Goal: Task Accomplishment & Management: Manage account settings

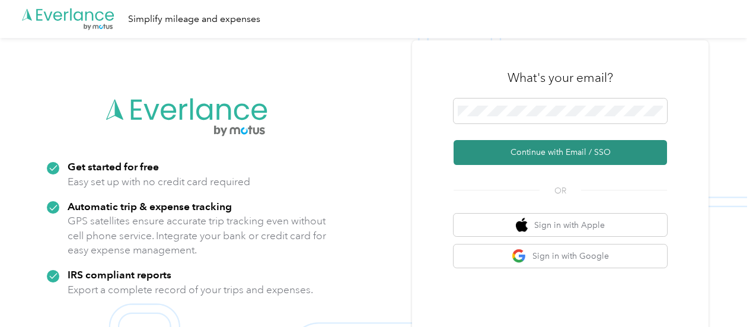
click at [557, 149] on button "Continue with Email / SSO" at bounding box center [560, 152] width 213 height 25
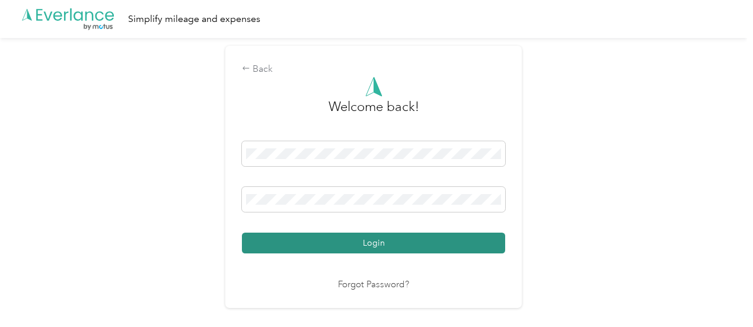
click at [367, 244] on button "Login" at bounding box center [373, 242] width 263 height 21
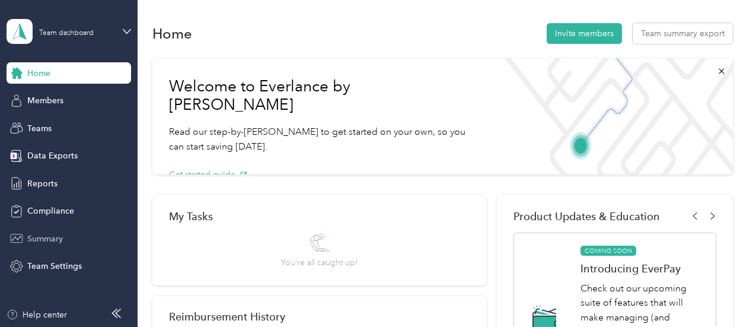
click at [31, 236] on span "Summary" at bounding box center [45, 238] width 36 height 12
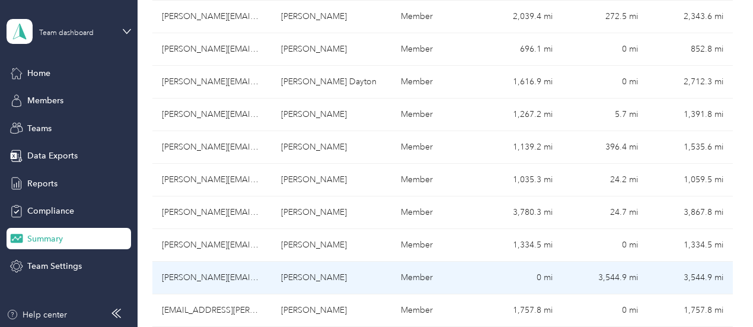
scroll to position [415, 0]
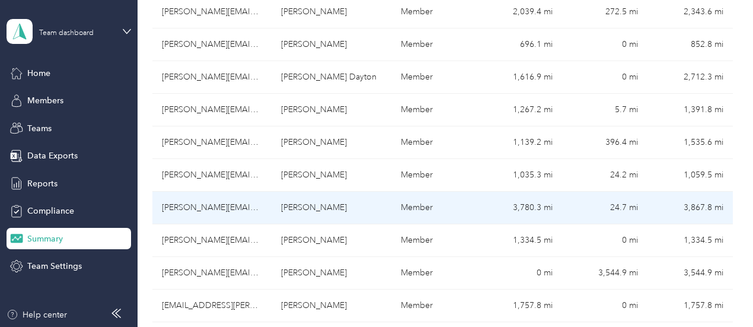
click at [219, 192] on td "[PERSON_NAME][EMAIL_ADDRESS][PERSON_NAME][DOMAIN_NAME]" at bounding box center [212, 208] width 120 height 33
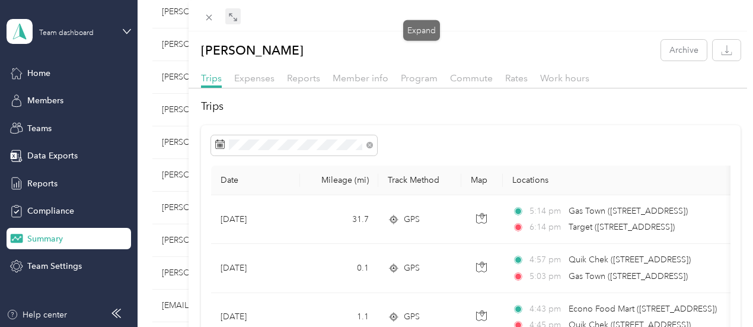
click at [238, 16] on icon at bounding box center [232, 16] width 9 height 9
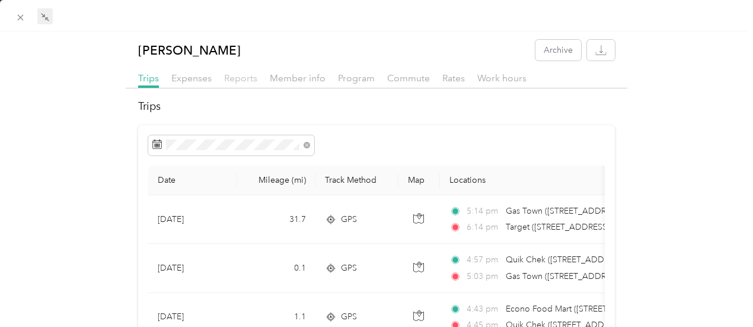
click at [247, 78] on span "Reports" at bounding box center [240, 77] width 33 height 11
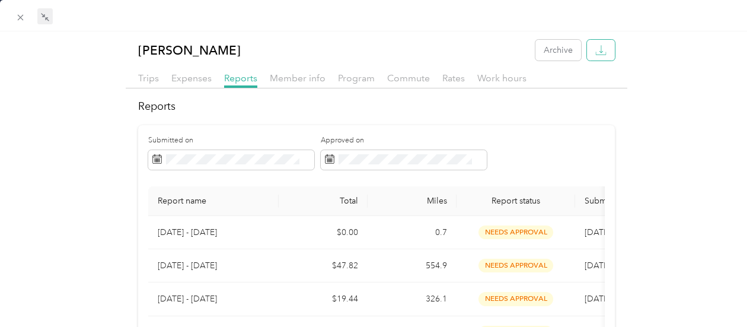
click at [595, 46] on icon "button" at bounding box center [600, 49] width 11 height 11
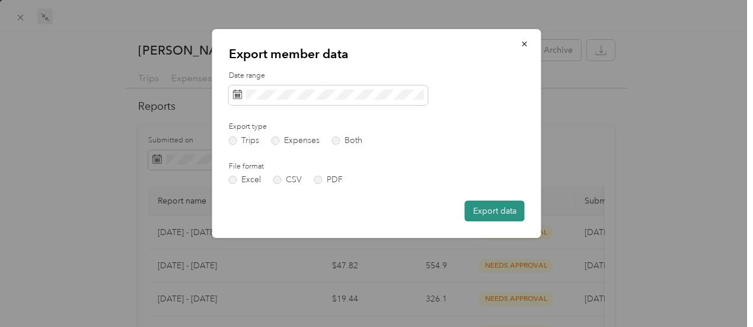
click at [492, 208] on button "Export data" at bounding box center [495, 210] width 60 height 21
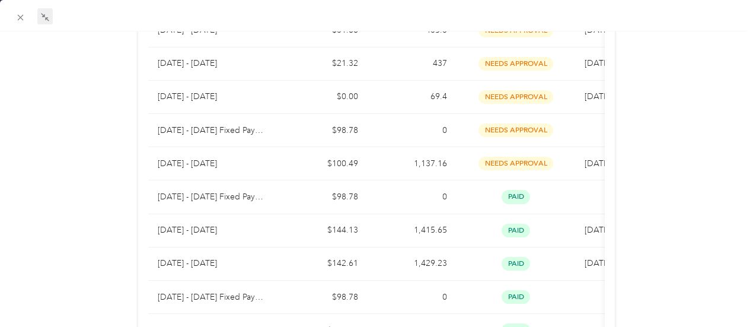
scroll to position [468, 0]
drag, startPoint x: 738, startPoint y: 1, endPoint x: 64, endPoint y: 71, distance: 677.8
click at [64, 71] on div "[PERSON_NAME] Archive Trips Expenses Reports Member info Program Commute Rates …" at bounding box center [376, 105] width 753 height 1068
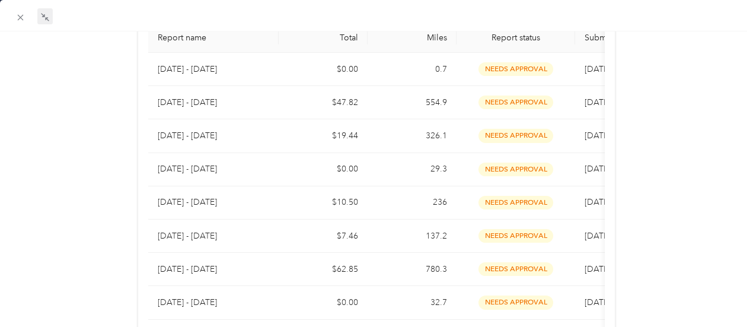
scroll to position [148, 0]
